Goal: Task Accomplishment & Management: Manage account settings

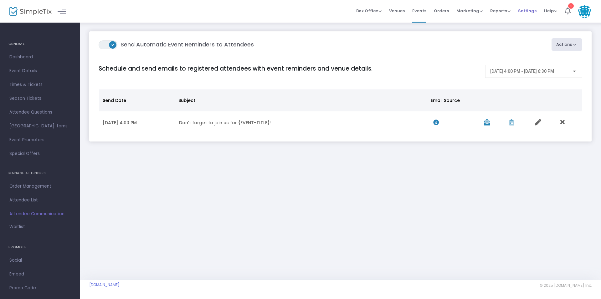
click at [525, 15] on span "Settings" at bounding box center [527, 11] width 18 height 16
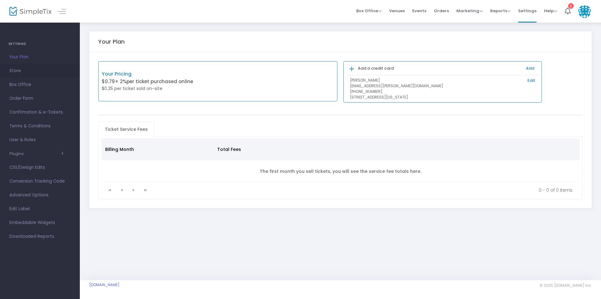
click at [28, 69] on span "Store" at bounding box center [39, 71] width 61 height 8
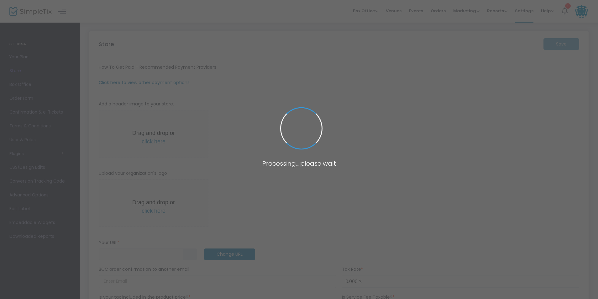
type input "[URL]"
radio input "false"
radio input "true"
type input "Mahj Mafia"
type input "[PHONE_NUMBER]"
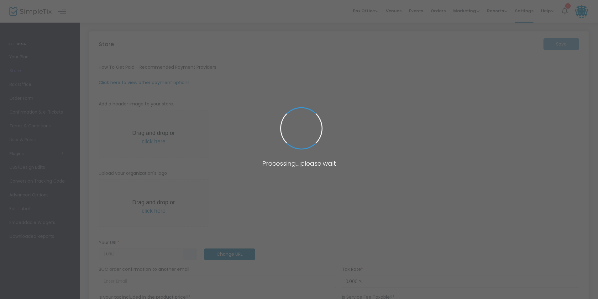
type input "[DOMAIN_NAME][URL]"
type input "MahjMafiaTX"
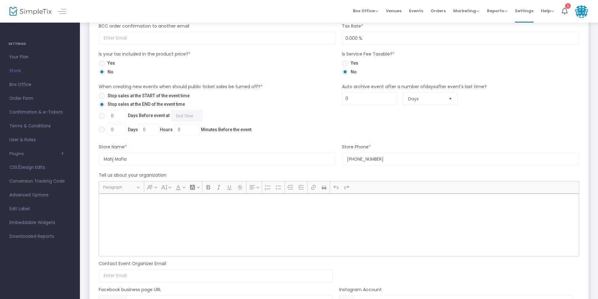
scroll to position [533, 0]
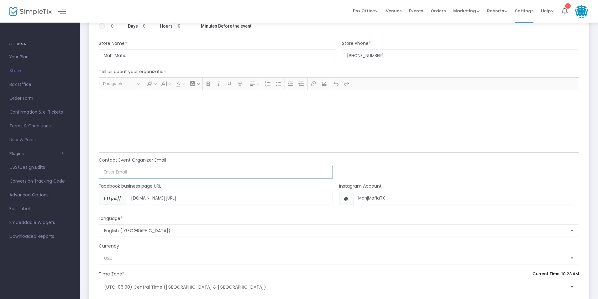
click at [204, 178] on input at bounding box center [216, 172] width 234 height 13
type input "[EMAIL_ADDRESS][DOMAIN_NAME]"
click at [207, 183] on div "Facebook business page URL" at bounding box center [216, 187] width 240 height 9
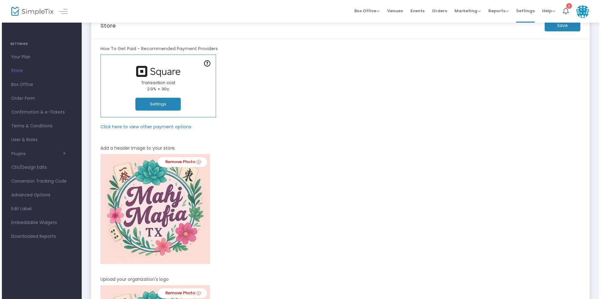
scroll to position [0, 0]
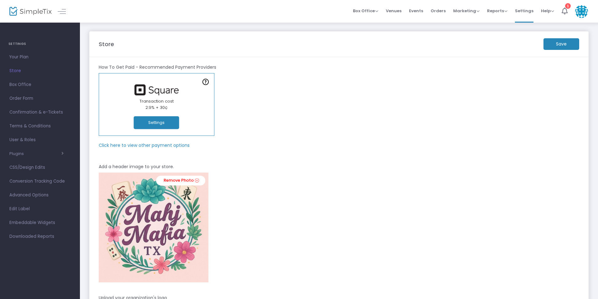
click at [567, 45] on m-button "Save" at bounding box center [561, 44] width 36 height 12
click at [20, 138] on span "User & Roles" at bounding box center [39, 140] width 61 height 8
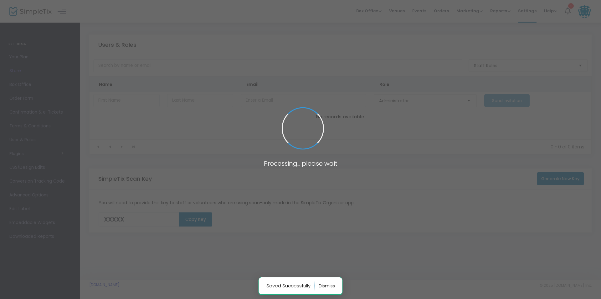
type input "3H5FF"
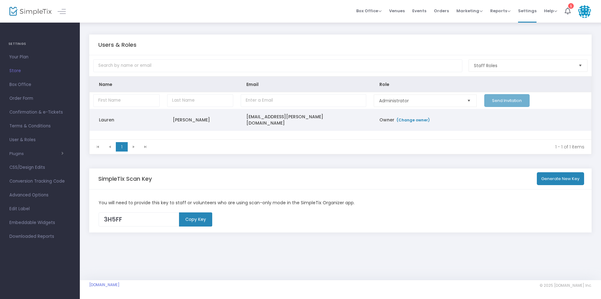
click at [375, 122] on td "Owner (Change owner)" at bounding box center [425, 120] width 111 height 22
click at [251, 122] on td "[EMAIL_ADDRESS][PERSON_NAME][DOMAIN_NAME]" at bounding box center [303, 120] width 133 height 22
click at [109, 117] on td "Lauren" at bounding box center [127, 120] width 74 height 22
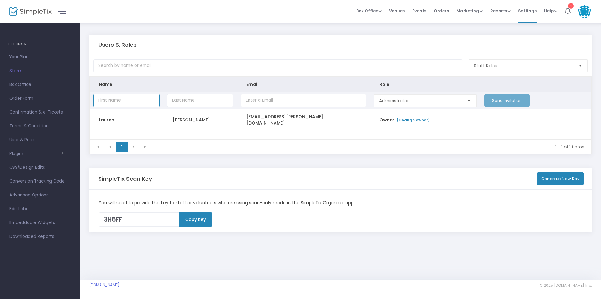
click at [137, 100] on input "Data table" at bounding box center [126, 100] width 66 height 13
type input "Mahj Mafia"
type input "[EMAIL_ADDRESS][DOMAIN_NAME]"
click at [388, 97] on span "Administrator" at bounding box center [420, 100] width 82 height 6
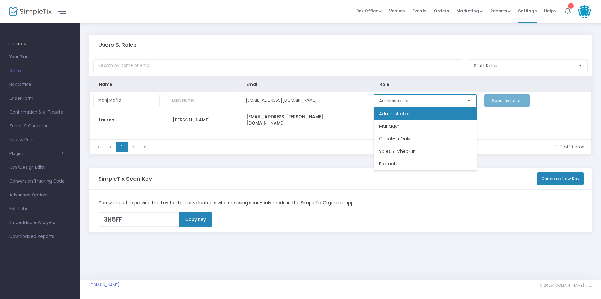
click at [401, 116] on span "Administrator" at bounding box center [394, 113] width 30 height 6
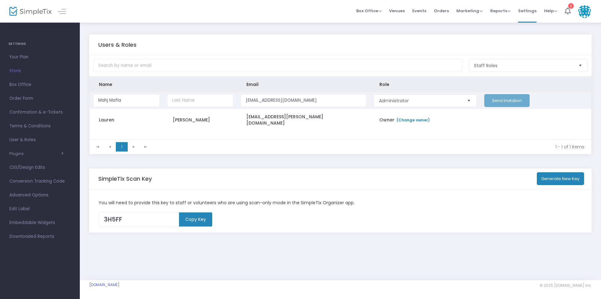
click at [503, 103] on td "Send Invitation" at bounding box center [536, 100] width 111 height 17
click at [194, 101] on input "Data table" at bounding box center [200, 100] width 66 height 13
type input "LTX"
click at [495, 101] on button "Send Invitation" at bounding box center [507, 100] width 45 height 13
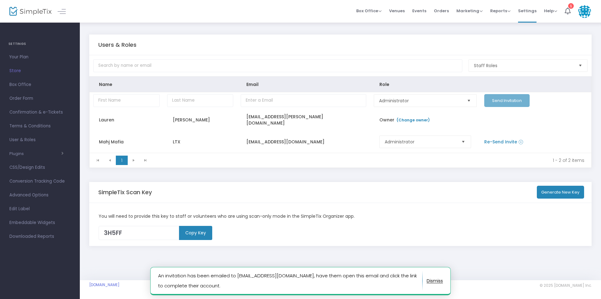
click at [436, 283] on button "button" at bounding box center [435, 280] width 16 height 10
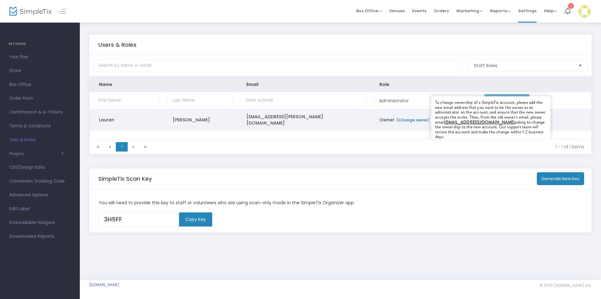
click at [418, 118] on link "(Change owner)" at bounding box center [413, 119] width 34 height 5
click at [412, 120] on link "(Change owner)" at bounding box center [413, 119] width 34 height 5
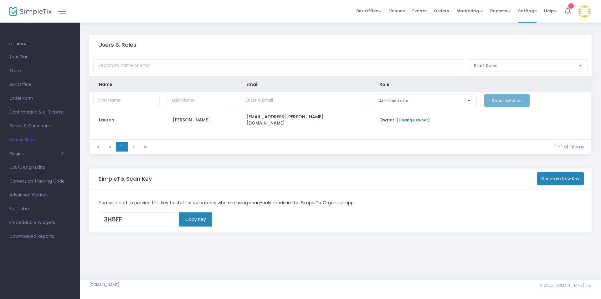
click at [35, 140] on span "User & Roles" at bounding box center [39, 140] width 61 height 8
click at [26, 60] on span "Your Plan" at bounding box center [39, 57] width 61 height 8
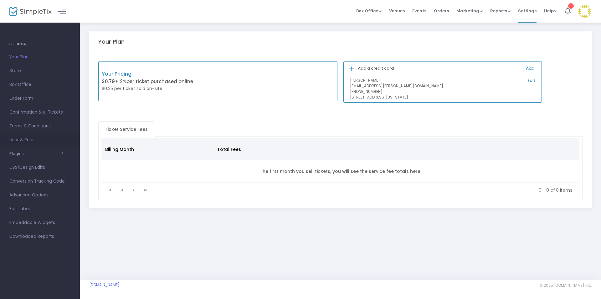
click at [19, 138] on span "User & Roles" at bounding box center [39, 140] width 61 height 8
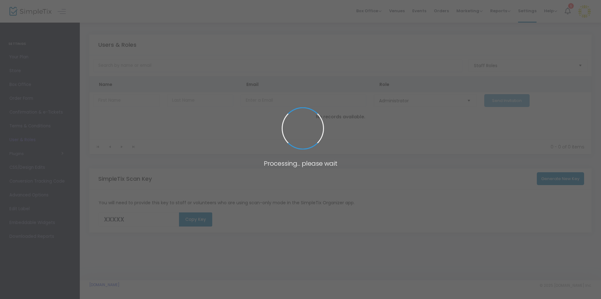
type input "3H5FF"
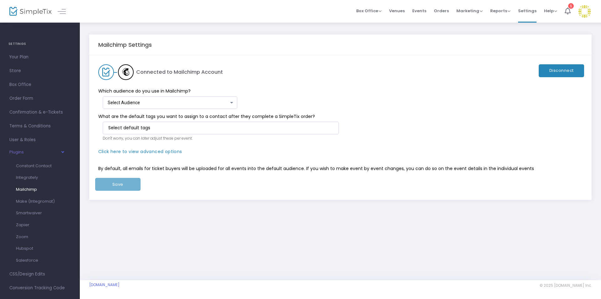
click at [158, 106] on div "Select Audience Select Audience" at bounding box center [171, 101] width 127 height 12
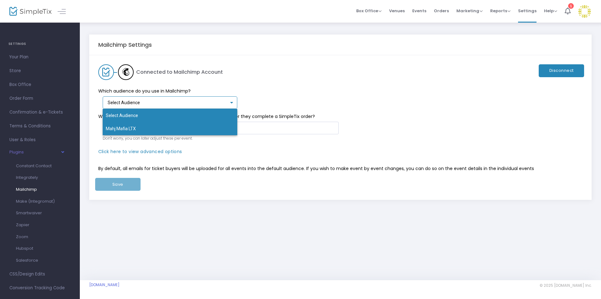
click at [137, 129] on span "Mahj Mafia LTX" at bounding box center [170, 128] width 129 height 13
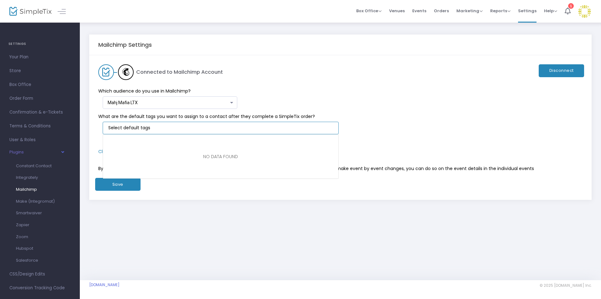
click at [137, 128] on input "NO DATA FOUND" at bounding box center [221, 127] width 227 height 7
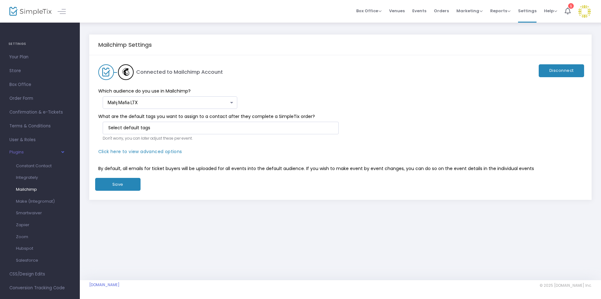
click at [281, 97] on div "Which audience do you use in Mailchimp? Mahj Mafia LTX Select Audience" at bounding box center [337, 94] width 491 height 29
click at [134, 151] on span "Click here to view advanced options" at bounding box center [140, 151] width 84 height 6
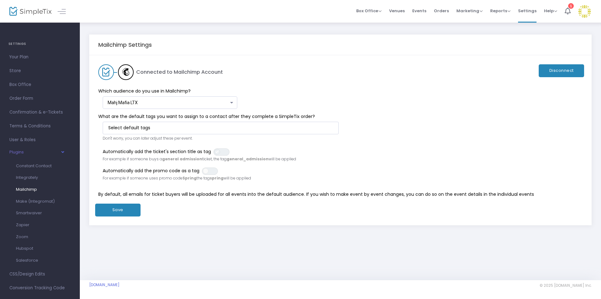
click at [215, 153] on span at bounding box center [218, 152] width 6 height 6
click at [207, 172] on span at bounding box center [206, 171] width 6 height 6
click at [127, 213] on button "Save" at bounding box center [117, 209] width 45 height 13
click at [120, 207] on button "Save" at bounding box center [117, 209] width 45 height 13
click at [29, 223] on link "Zapier" at bounding box center [35, 225] width 49 height 12
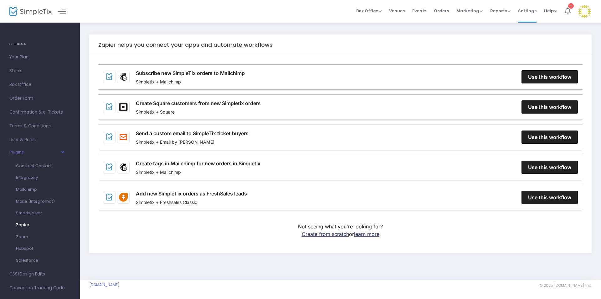
click at [245, 77] on link "Subscribe new SimpleTix orders to Mailchimp" at bounding box center [190, 73] width 109 height 8
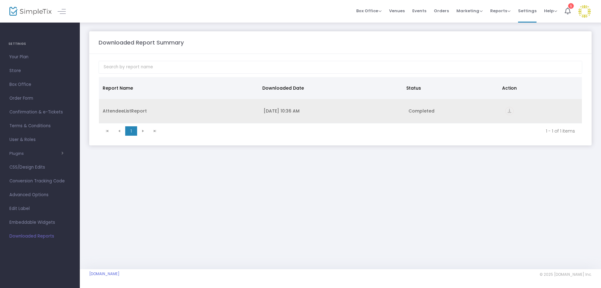
click at [510, 111] on icon "vertical_align_bottom" at bounding box center [510, 111] width 8 height 8
